Goal: Participate in discussion: Engage in conversation with other users on a specific topic

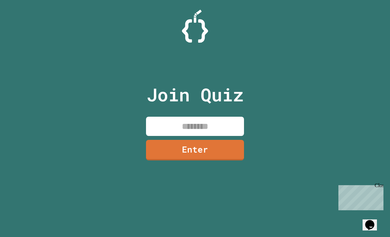
click at [224, 133] on input at bounding box center [195, 126] width 98 height 19
type input "********"
click at [227, 154] on link "Enter" at bounding box center [195, 150] width 98 height 21
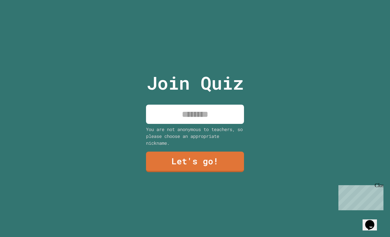
click at [221, 124] on input at bounding box center [195, 114] width 98 height 19
type input "****"
click at [238, 172] on link "Let's go!" at bounding box center [195, 162] width 98 height 21
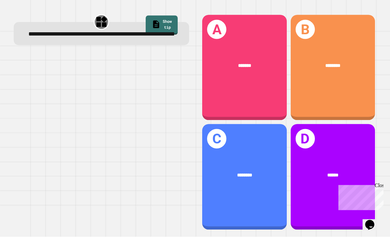
scroll to position [21, 0]
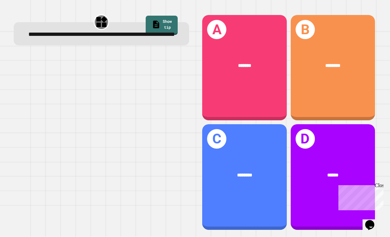
click at [261, 71] on div "A *******" at bounding box center [244, 68] width 84 height 106
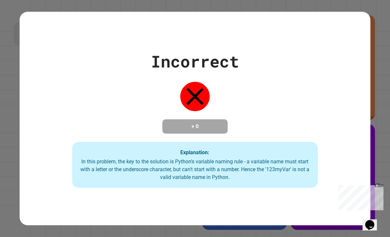
click at [349, 86] on div "Incorrect + 0 Explanation: In this problem, the key to the solution is Python's…" at bounding box center [195, 118] width 351 height 139
click at [376, 186] on div "Close" at bounding box center [378, 187] width 8 height 8
click at [42, 133] on div "Incorrect + 0 Explanation: In this problem, the key to the solution is Python's…" at bounding box center [195, 118] width 351 height 139
click at [39, 128] on div "Incorrect + 0 Explanation: In this problem, the key to the solution is Python's…" at bounding box center [195, 118] width 351 height 139
click at [35, 127] on div "Incorrect + 0 Explanation: In this problem, the key to the solution is Python's…" at bounding box center [195, 118] width 351 height 139
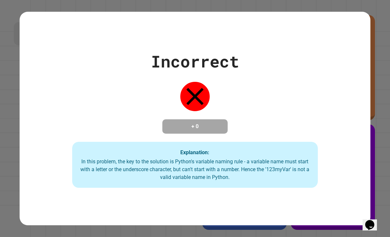
click at [32, 125] on div "Incorrect + 0 Explanation: In this problem, the key to the solution is Python's…" at bounding box center [195, 118] width 351 height 139
click at [33, 125] on div "Incorrect + 0 Explanation: In this problem, the key to the solution is Python's…" at bounding box center [195, 118] width 351 height 139
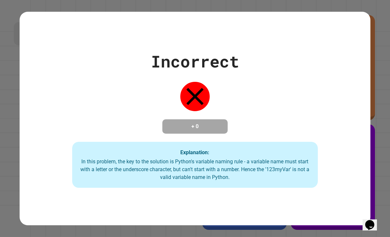
click at [29, 125] on div "Incorrect + 0 Explanation: In this problem, the key to the solution is Python's…" at bounding box center [195, 118] width 351 height 139
click at [29, 124] on div "Incorrect + 0 Explanation: In this problem, the key to the solution is Python's…" at bounding box center [195, 118] width 351 height 139
click at [28, 124] on div "Incorrect + 0 Explanation: In this problem, the key to the solution is Python's…" at bounding box center [195, 118] width 351 height 139
click at [27, 124] on div "Incorrect + 0 Explanation: In this problem, the key to the solution is Python's…" at bounding box center [195, 118] width 351 height 139
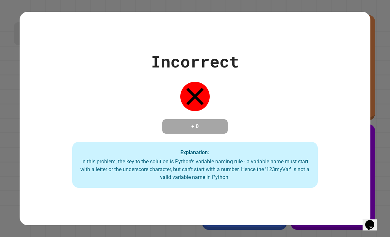
click at [27, 123] on div "Incorrect + 0 Explanation: In this problem, the key to the solution is Python's…" at bounding box center [195, 118] width 351 height 139
click at [27, 124] on div "Incorrect + 0 Explanation: In this problem, the key to the solution is Python's…" at bounding box center [195, 118] width 351 height 139
click at [29, 125] on div "Incorrect + 0 Explanation: In this problem, the key to the solution is Python's…" at bounding box center [195, 118] width 351 height 139
click at [28, 125] on div "Incorrect + 0 Explanation: In this problem, the key to the solution is Python's…" at bounding box center [195, 118] width 351 height 139
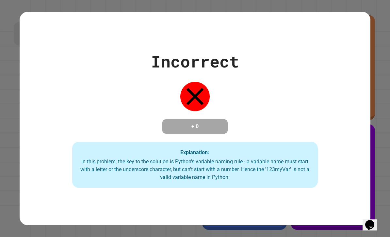
click at [28, 125] on div "Incorrect + 0 Explanation: In this problem, the key to the solution is Python's…" at bounding box center [195, 118] width 351 height 139
click at [27, 124] on div "Incorrect + 0 Explanation: In this problem, the key to the solution is Python's…" at bounding box center [195, 118] width 351 height 139
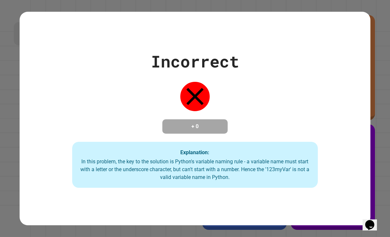
click at [28, 127] on div "Incorrect + 0 Explanation: In this problem, the key to the solution is Python's…" at bounding box center [195, 118] width 351 height 139
click at [28, 125] on div "Incorrect + 0 Explanation: In this problem, the key to the solution is Python's…" at bounding box center [195, 118] width 351 height 139
click at [27, 127] on div "Incorrect + 0 Explanation: In this problem, the key to the solution is Python's…" at bounding box center [195, 118] width 351 height 139
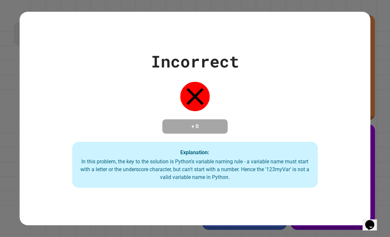
click at [33, 129] on div "Incorrect + 0 Explanation: In this problem, the key to the solution is Python's…" at bounding box center [195, 118] width 351 height 139
click at [35, 131] on div "Incorrect + 0 Explanation: In this problem, the key to the solution is Python's…" at bounding box center [195, 118] width 351 height 139
click at [68, 160] on div "Incorrect + 0 Explanation: In this problem, the key to the solution is Python's…" at bounding box center [195, 118] width 351 height 139
click at [67, 159] on div "Incorrect + 0 Explanation: In this problem, the key to the solution is Python's…" at bounding box center [195, 118] width 351 height 139
click at [64, 158] on div "Incorrect + 0 Explanation: In this problem, the key to the solution is Python's…" at bounding box center [195, 118] width 351 height 139
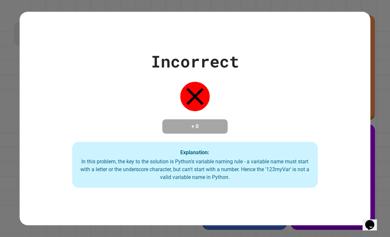
click at [63, 159] on div "Incorrect + 0 Explanation: In this problem, the key to the solution is Python's…" at bounding box center [195, 118] width 351 height 139
click at [63, 160] on div "Incorrect + 0 Explanation: In this problem, the key to the solution is Python's…" at bounding box center [195, 118] width 351 height 139
click at [65, 162] on div "Incorrect + 0 Explanation: In this problem, the key to the solution is Python's…" at bounding box center [195, 118] width 351 height 139
click at [65, 160] on div "Incorrect + 0 Explanation: In this problem, the key to the solution is Python's…" at bounding box center [195, 118] width 351 height 139
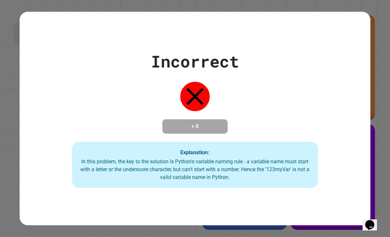
click at [64, 160] on div "Incorrect + 0 Explanation: In this problem, the key to the solution is Python's…" at bounding box center [195, 118] width 351 height 139
click at [63, 159] on div "Incorrect + 0 Explanation: In this problem, the key to the solution is Python's…" at bounding box center [195, 118] width 351 height 139
click at [60, 156] on div "Incorrect + 0 Explanation: In this problem, the key to the solution is Python's…" at bounding box center [195, 118] width 351 height 139
click at [57, 152] on div "Incorrect + 0 Explanation: In this problem, the key to the solution is Python's…" at bounding box center [195, 118] width 351 height 139
click at [45, 139] on div "Incorrect + 0 Explanation: In this problem, the key to the solution is Python's…" at bounding box center [195, 118] width 351 height 139
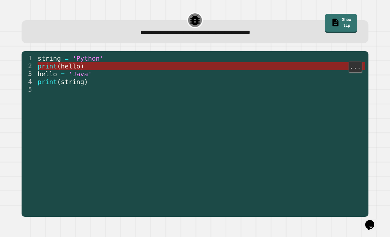
click at [47, 63] on span "print" at bounding box center [47, 67] width 19 height 8
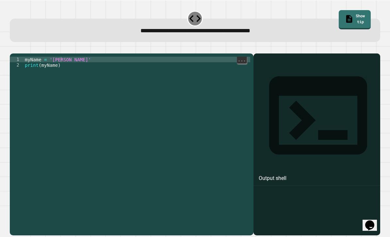
scroll to position [0, 0]
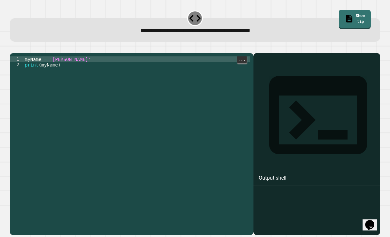
click at [69, 72] on div "myName = '[PERSON_NAME]' print ( myName )" at bounding box center [136, 153] width 226 height 194
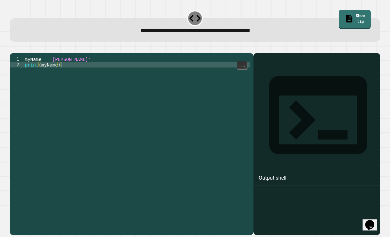
click at [61, 66] on div "myName = '[PERSON_NAME]' print ( myName )" at bounding box center [136, 147] width 226 height 183
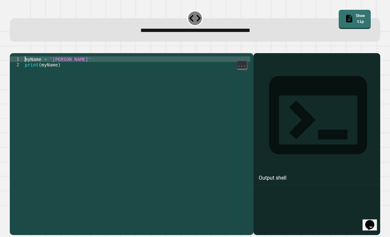
click at [62, 67] on div "myName = '[PERSON_NAME]' print ( myName )" at bounding box center [136, 153] width 226 height 194
type textarea "**********"
click at [19, 50] on icon "button" at bounding box center [18, 52] width 4 height 5
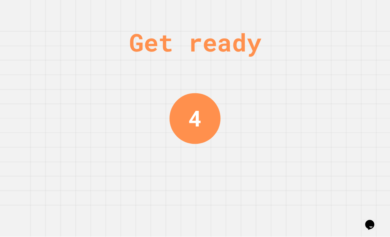
scroll to position [21, 0]
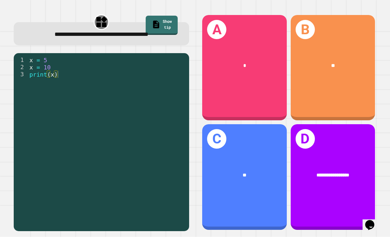
click at [348, 70] on div "B **" at bounding box center [332, 68] width 84 height 106
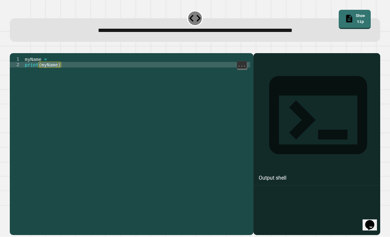
click at [167, 56] on div "myName = print ( myName )" at bounding box center [136, 153] width 226 height 194
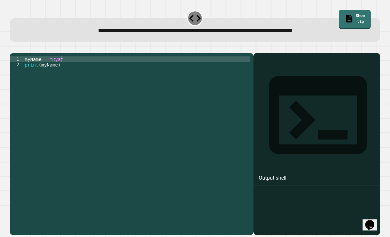
scroll to position [0, 3]
type textarea "**********"
click at [13, 48] on icon "button" at bounding box center [13, 48] width 0 height 0
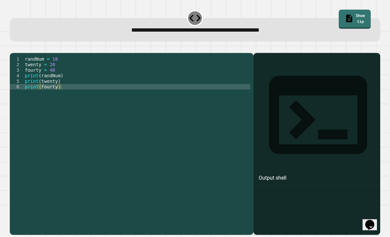
scroll to position [8, 0]
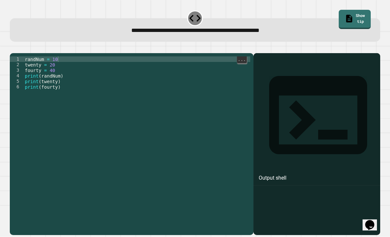
click at [57, 61] on div "randNum = 10 twenty = 20 fourty = 40 print ( randNum ) print ( twenty ) print (…" at bounding box center [136, 153] width 226 height 194
type textarea "**********"
click at [13, 48] on icon "button" at bounding box center [13, 48] width 0 height 0
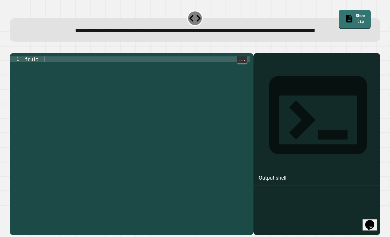
click at [48, 70] on div "fruit =" at bounding box center [136, 147] width 226 height 183
click at [78, 69] on div "fruit = "apple"" at bounding box center [136, 147] width 226 height 183
click at [74, 69] on div "fruit = "apple"" at bounding box center [136, 147] width 226 height 183
click at [32, 76] on div "fruit = "apple"" at bounding box center [136, 147] width 226 height 183
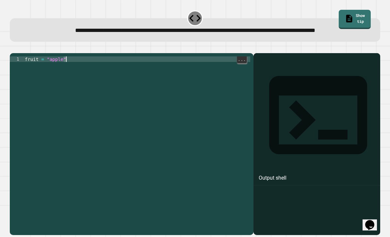
click at [37, 79] on div "fruit = "apple"" at bounding box center [136, 147] width 226 height 183
click at [84, 69] on div "fruit = "apple"" at bounding box center [136, 147] width 226 height 183
click at [77, 85] on div "fruit = "apple"" at bounding box center [136, 147] width 226 height 183
click at [95, 77] on div "fruit = "apple"" at bounding box center [136, 147] width 226 height 183
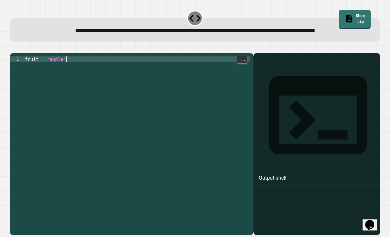
click at [90, 69] on div "fruit = "apple"" at bounding box center [136, 147] width 226 height 183
click at [89, 69] on div "fruit = "apple"" at bounding box center [136, 147] width 226 height 183
click at [80, 74] on div "fruit = "apple"" at bounding box center [136, 147] width 226 height 183
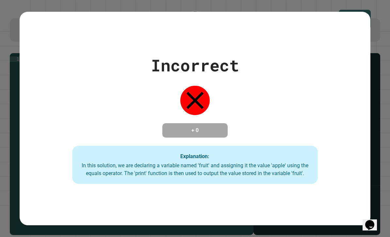
type textarea "**********"
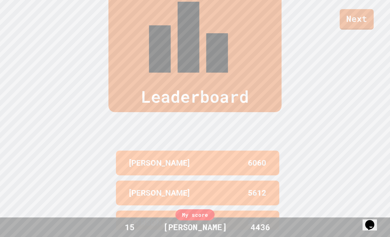
scroll to position [269, 0]
click at [352, 26] on link "Next" at bounding box center [356, 19] width 34 height 21
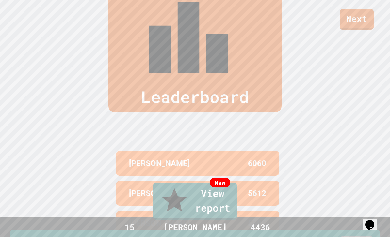
click at [209, 207] on link "New View report" at bounding box center [195, 201] width 84 height 37
